Goal: Task Accomplishment & Management: Manage account settings

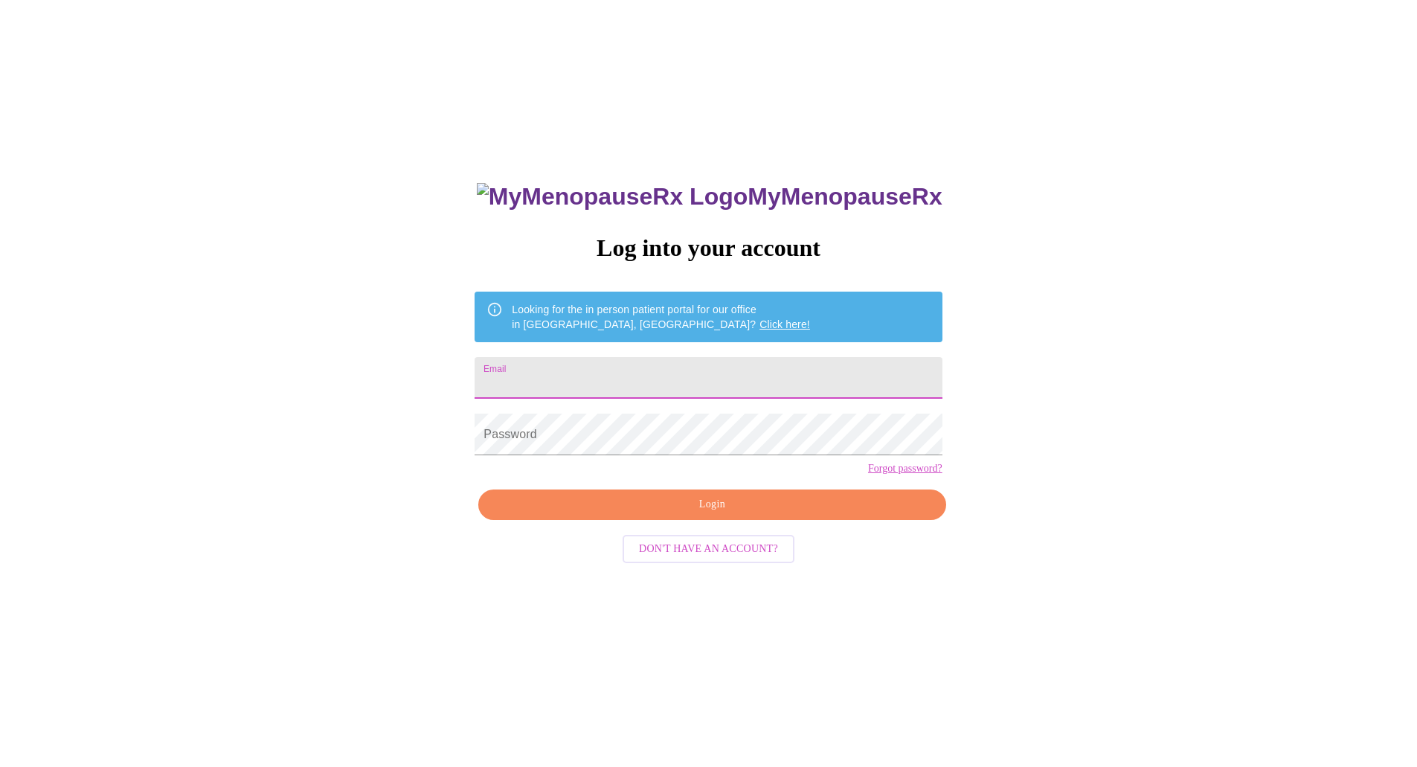
click at [658, 370] on input "Email" at bounding box center [708, 378] width 467 height 42
click at [670, 418] on form "Password" at bounding box center [708, 434] width 467 height 57
click at [652, 383] on input "Email" at bounding box center [708, 378] width 467 height 42
type input "[EMAIL_ADDRESS][DOMAIN_NAME]"
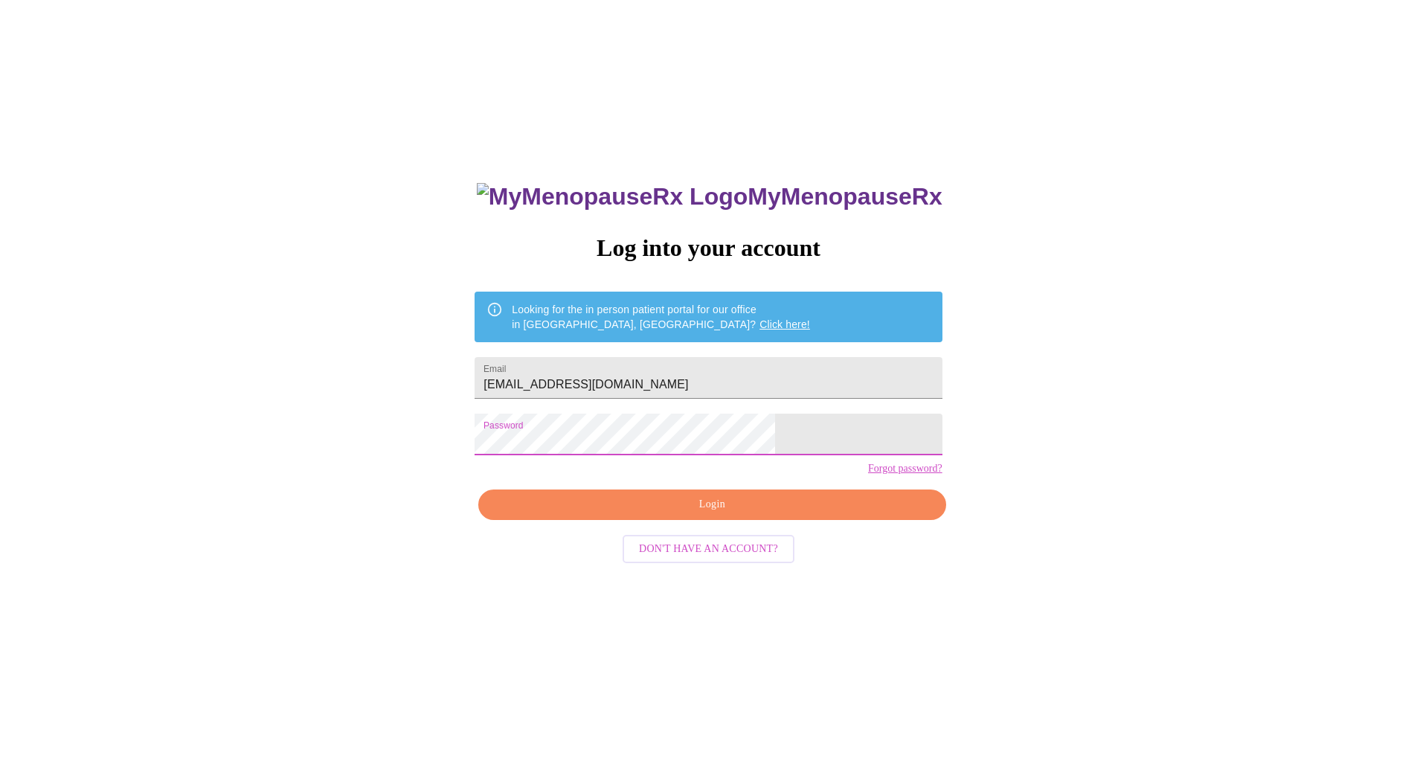
click at [657, 514] on span "Login" at bounding box center [711, 504] width 433 height 19
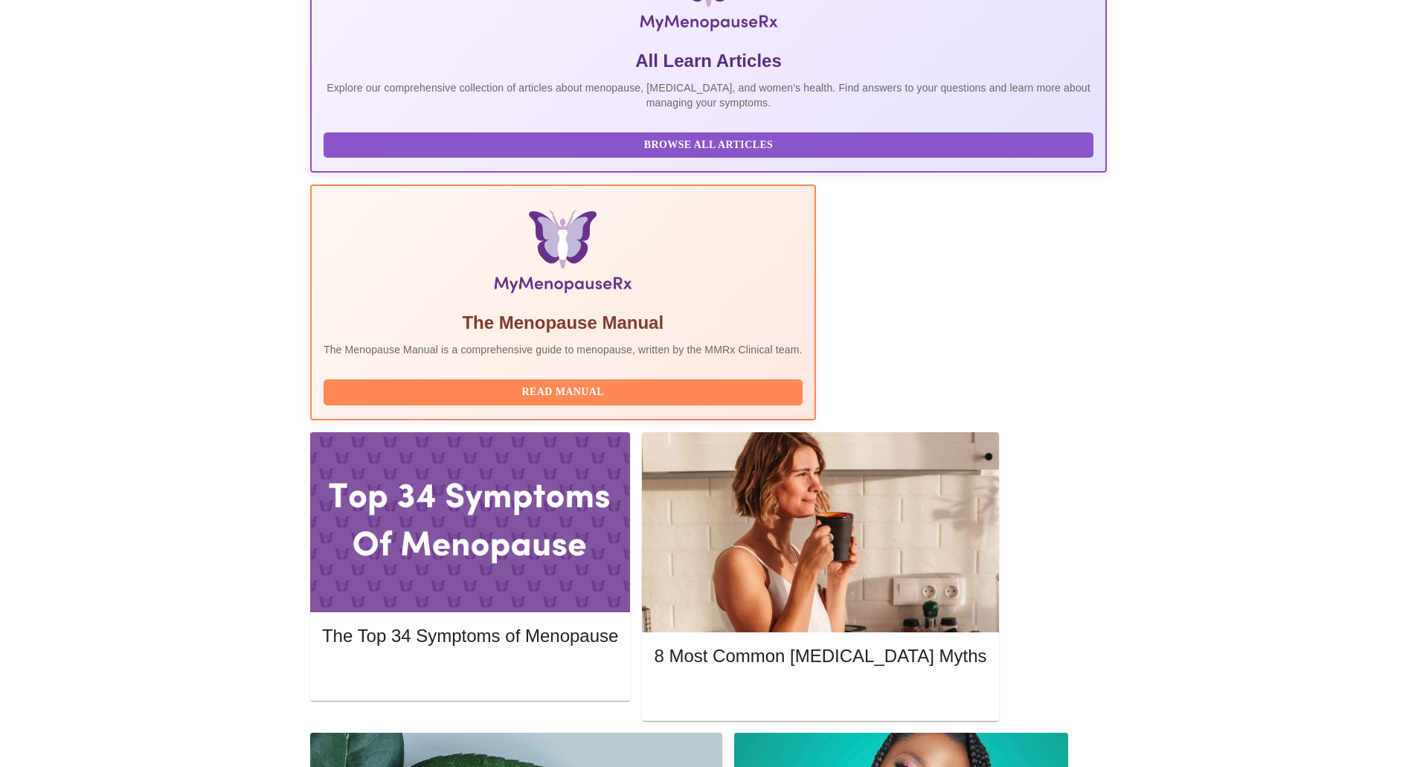
scroll to position [298, 0]
